Goal: Information Seeking & Learning: Find contact information

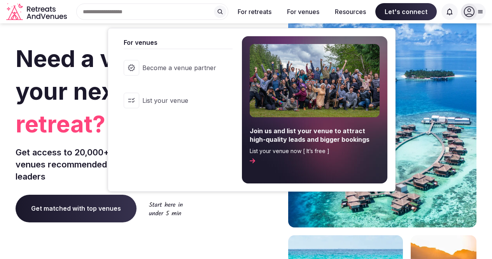
click at [194, 66] on span "Become a venue partner" at bounding box center [179, 67] width 74 height 9
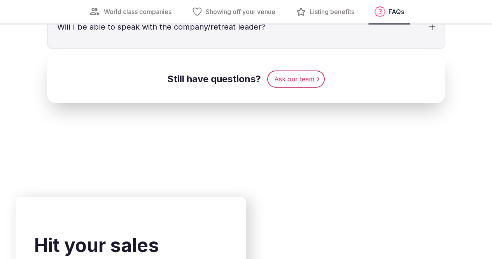
scroll to position [2555, 0]
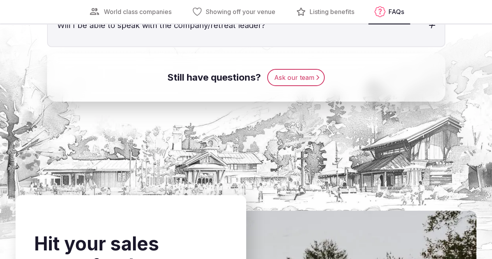
click at [179, 46] on h3 "Will I be able to speak with the company/retreat leader?" at bounding box center [246, 25] width 397 height 42
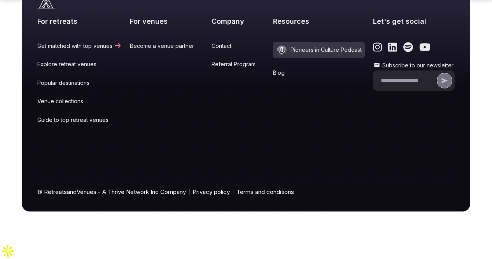
scroll to position [3194, 0]
click at [237, 50] on link "Contact" at bounding box center [238, 46] width 53 height 8
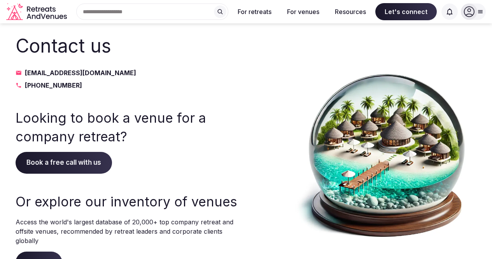
drag, startPoint x: 29, startPoint y: 76, endPoint x: 150, endPoint y: 96, distance: 122.8
click at [150, 96] on section "Contact us [EMAIL_ADDRESS][DOMAIN_NAME] [PHONE_NUMBER] Looking to book a venue …" at bounding box center [246, 152] width 492 height 259
copy div "[EMAIL_ADDRESS][DOMAIN_NAME] [PHONE_NUMBER]"
